Goal: Task Accomplishment & Management: Complete application form

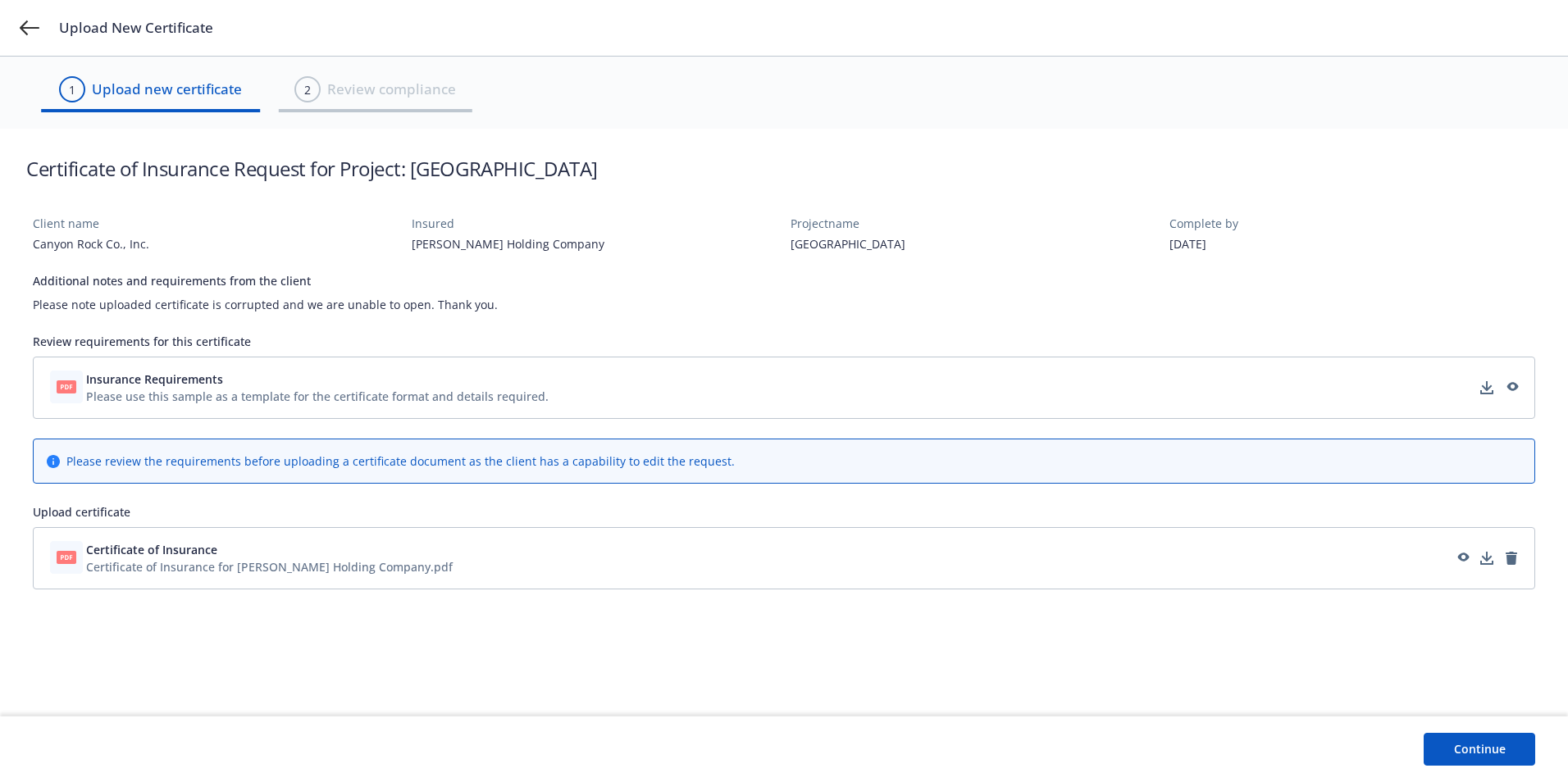
click at [1489, 751] on button "Continue" at bounding box center [1479, 749] width 112 height 32
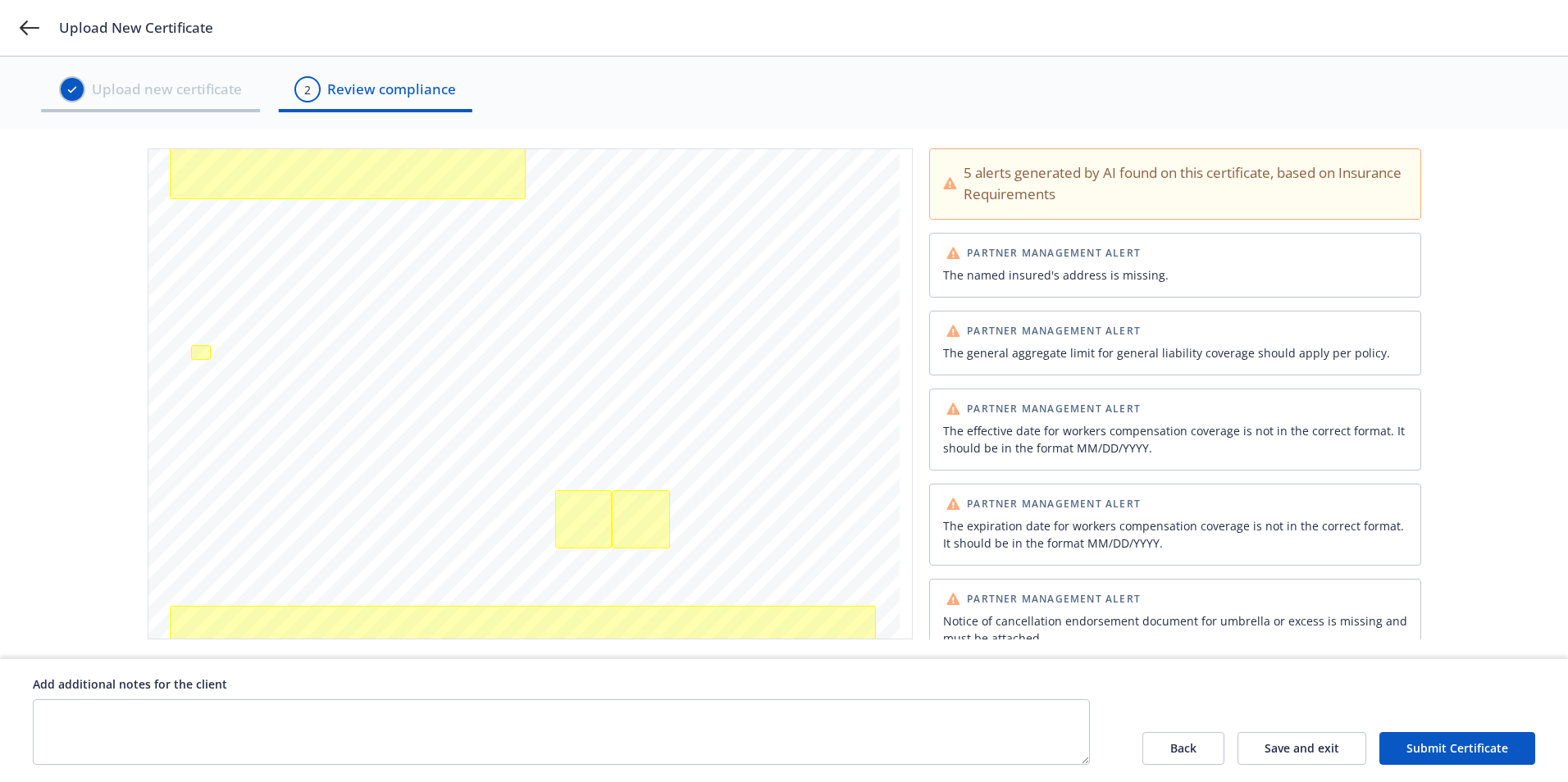
scroll to position [21, 0]
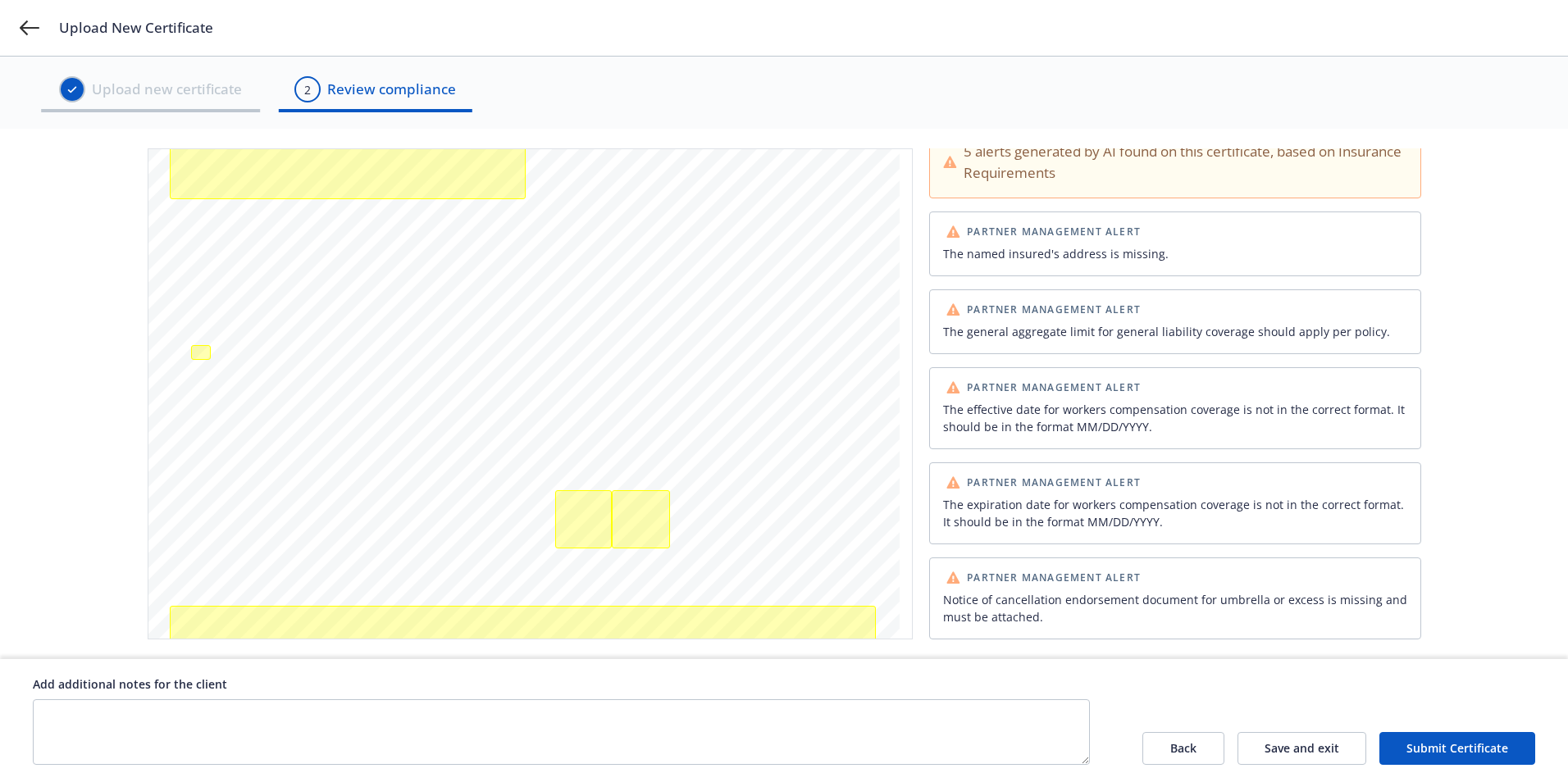
drag, startPoint x: 1438, startPoint y: 745, endPoint x: 1180, endPoint y: 736, distance: 258.2
click at [1439, 744] on button "Submit Certificate" at bounding box center [1457, 748] width 156 height 32
